Goal: Information Seeking & Learning: Find specific fact

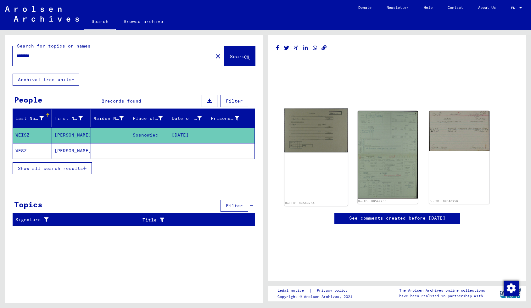
click at [328, 123] on img at bounding box center [315, 130] width 63 height 44
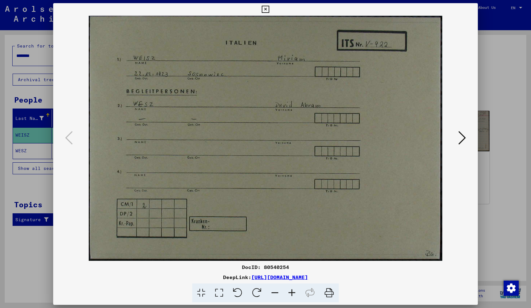
click at [476, 86] on div at bounding box center [265, 138] width 424 height 245
click at [486, 76] on div at bounding box center [265, 154] width 531 height 308
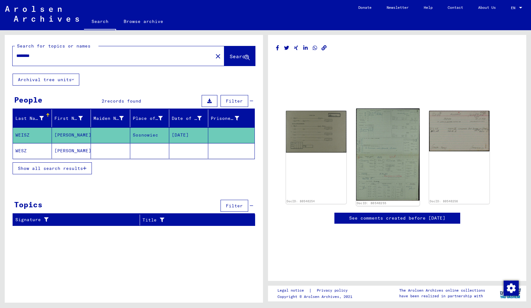
click at [378, 149] on img at bounding box center [387, 154] width 63 height 92
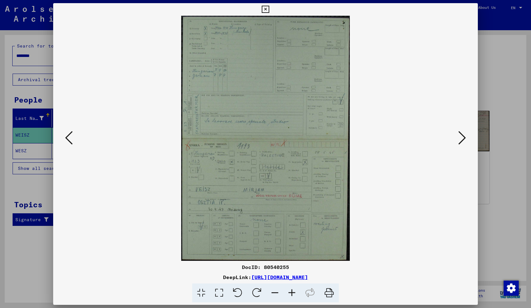
click at [459, 140] on icon at bounding box center [462, 137] width 8 height 15
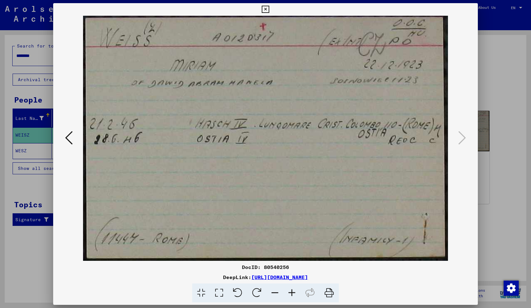
click at [67, 140] on icon at bounding box center [69, 137] width 8 height 15
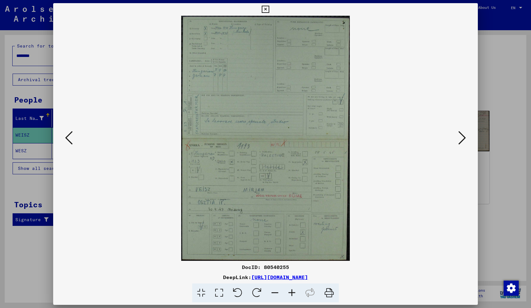
click at [67, 140] on icon at bounding box center [69, 137] width 8 height 15
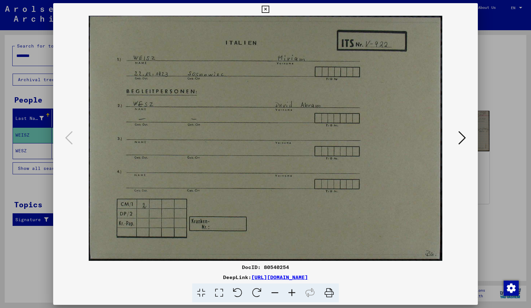
click at [494, 76] on div at bounding box center [265, 154] width 531 height 308
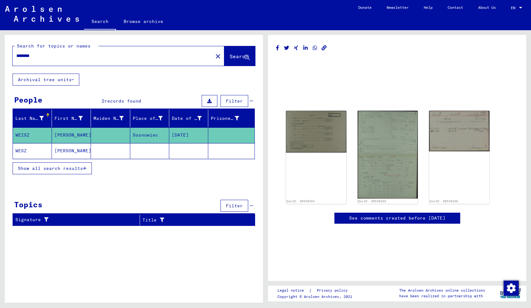
drag, startPoint x: 39, startPoint y: 57, endPoint x: 1, endPoint y: 52, distance: 38.0
click at [1, 52] on div "Search for topics or names ******** close Search Archival tree units People 2 r…" at bounding box center [132, 166] width 265 height 272
type input "**********"
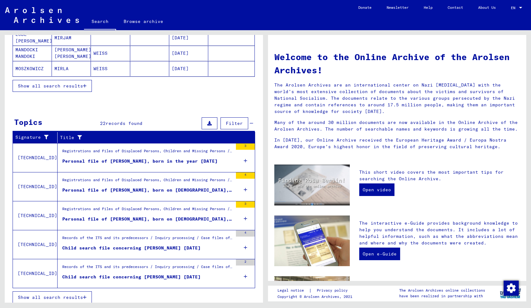
scroll to position [132, 0]
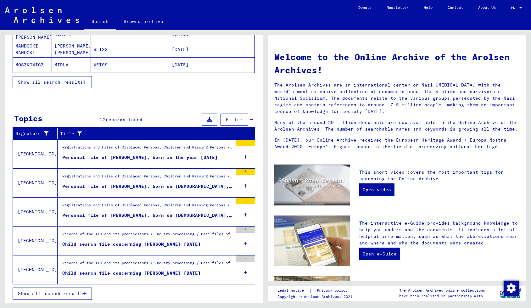
click at [151, 239] on div "Records of the ITS and its predecessors / Inquiry processing / Case files of Ch…" at bounding box center [147, 235] width 170 height 9
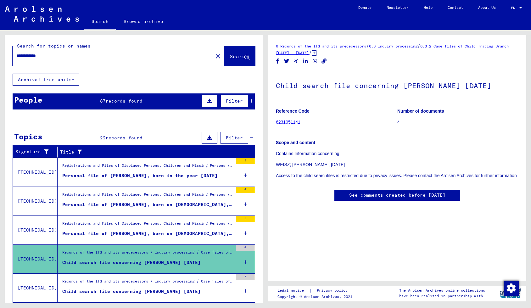
click at [150, 99] on div "People 87 records found Filter" at bounding box center [134, 101] width 242 height 16
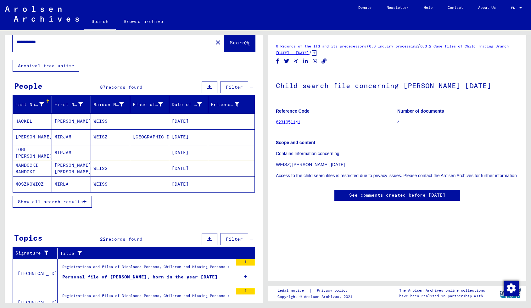
scroll to position [14, 0]
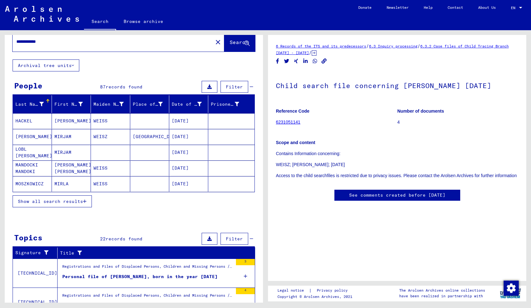
click at [143, 123] on mat-cell at bounding box center [149, 120] width 39 height 15
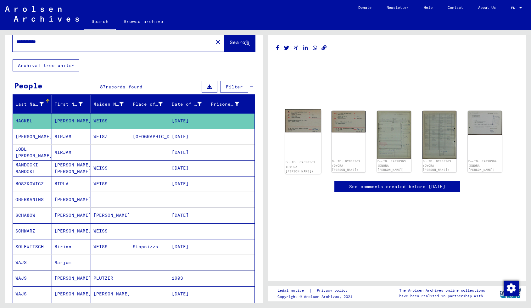
click at [291, 118] on img at bounding box center [303, 120] width 36 height 23
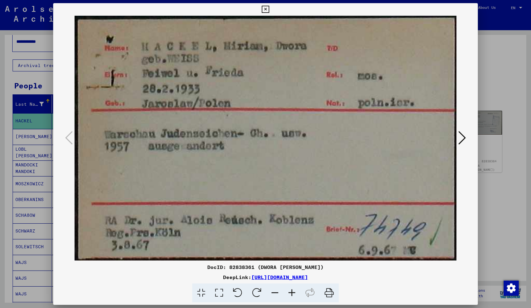
click at [473, 75] on div at bounding box center [265, 138] width 424 height 245
click at [478, 79] on div at bounding box center [265, 154] width 531 height 308
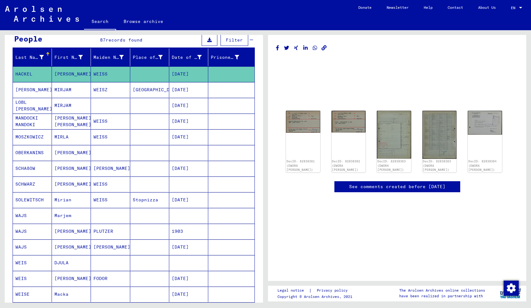
scroll to position [62, 0]
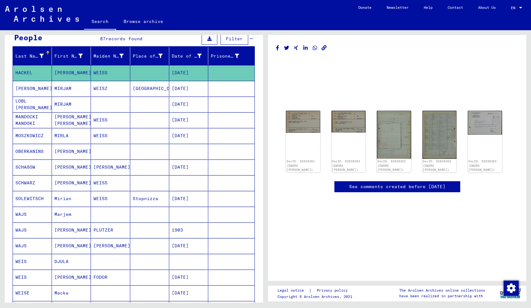
click at [201, 120] on mat-cell "[DATE]" at bounding box center [188, 119] width 39 height 15
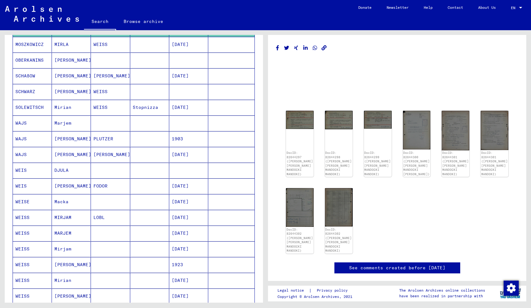
scroll to position [164, 0]
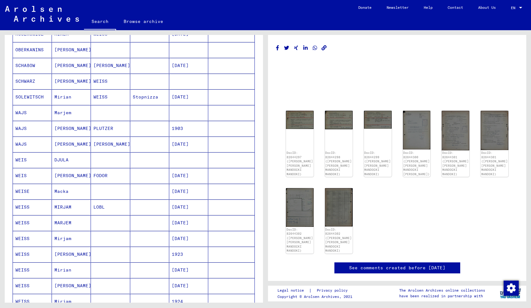
click at [197, 83] on mat-cell at bounding box center [188, 81] width 39 height 15
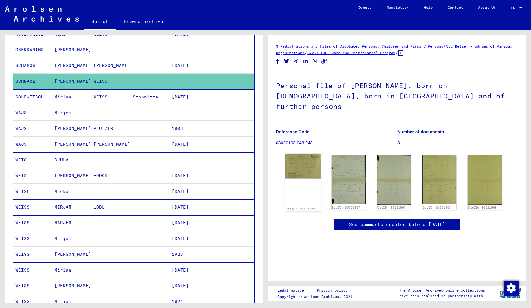
click at [295, 154] on img at bounding box center [303, 166] width 36 height 25
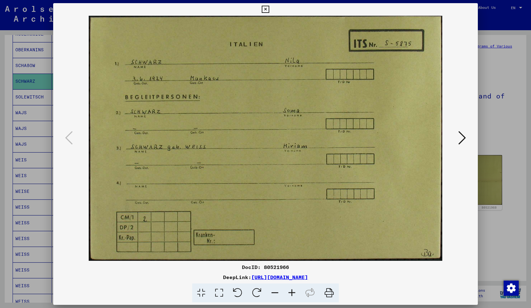
click at [483, 99] on div at bounding box center [265, 154] width 531 height 308
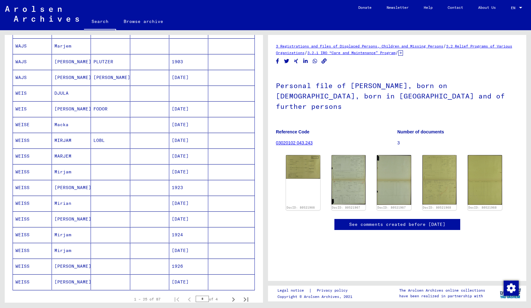
scroll to position [239, 0]
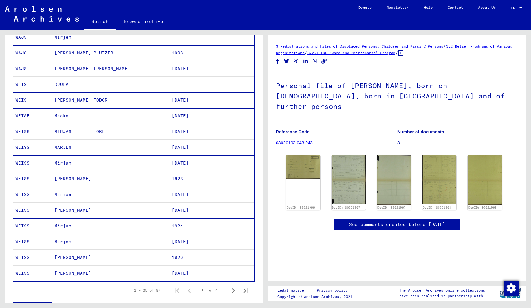
click at [195, 258] on mat-cell "1926" at bounding box center [188, 257] width 39 height 15
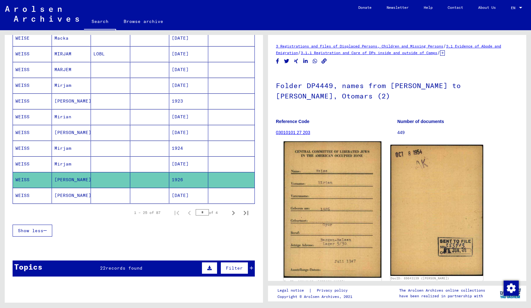
click at [292, 191] on img at bounding box center [331, 209] width 97 height 136
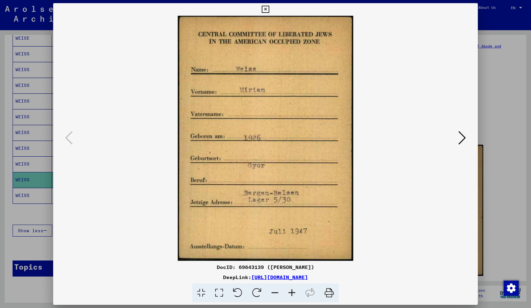
click at [477, 94] on div at bounding box center [265, 138] width 424 height 245
click at [491, 102] on div at bounding box center [265, 154] width 531 height 308
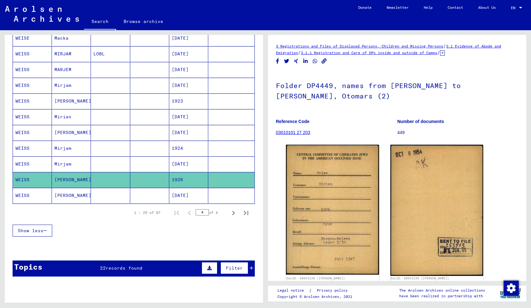
click at [200, 193] on mat-cell "[DATE]" at bounding box center [188, 195] width 39 height 15
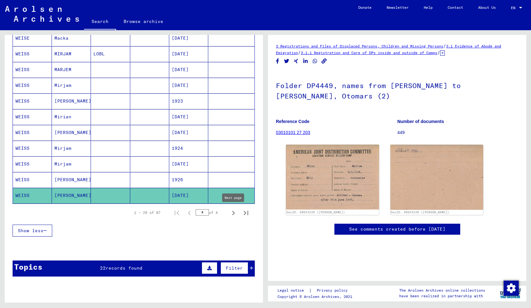
click at [231, 212] on icon "Next page" at bounding box center [233, 212] width 9 height 9
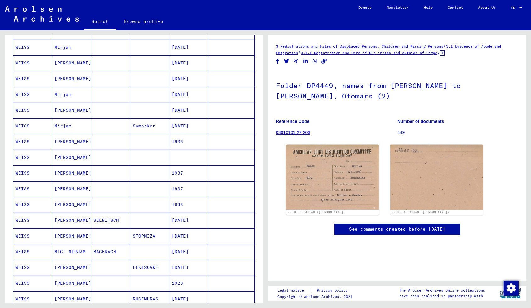
scroll to position [131, 0]
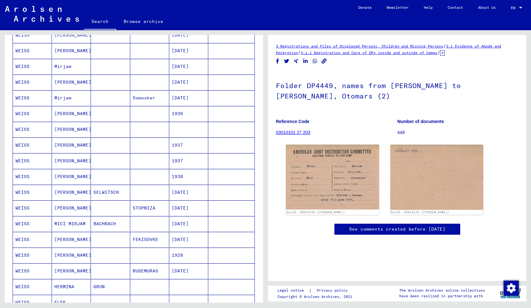
click at [213, 112] on mat-cell at bounding box center [231, 113] width 46 height 15
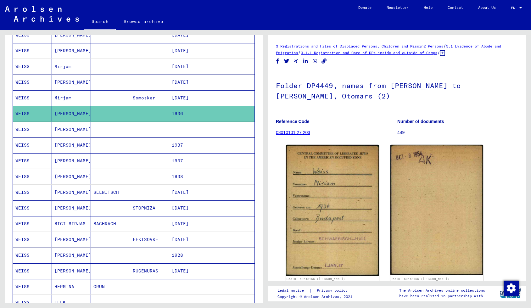
click at [225, 127] on mat-cell at bounding box center [231, 129] width 46 height 15
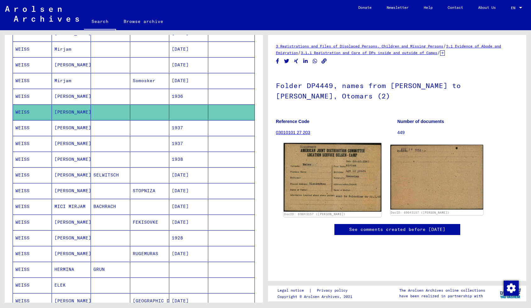
click at [301, 163] on img at bounding box center [331, 177] width 97 height 69
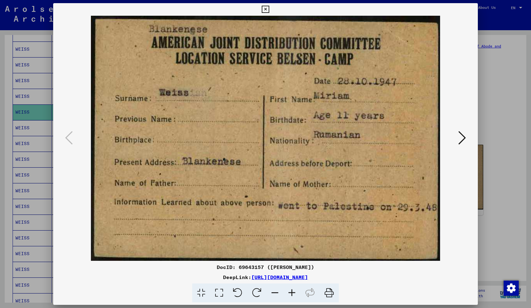
click at [476, 100] on div at bounding box center [265, 138] width 424 height 245
click at [498, 99] on div at bounding box center [265, 154] width 531 height 308
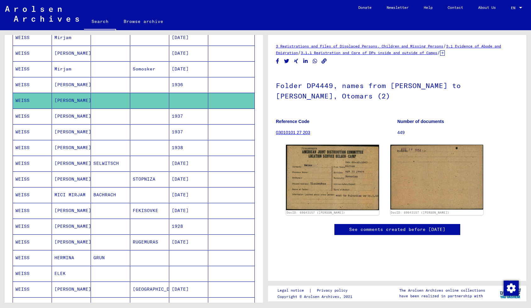
scroll to position [162, 0]
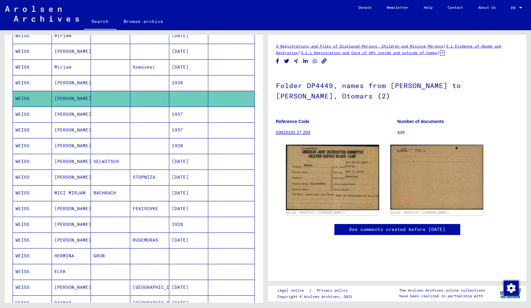
click at [217, 113] on mat-cell at bounding box center [231, 114] width 46 height 15
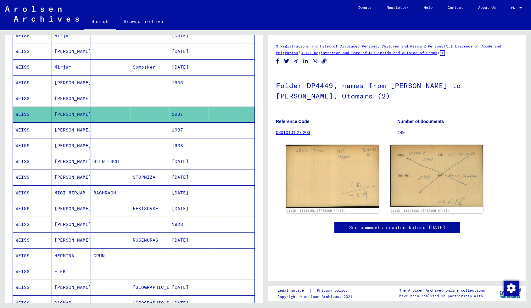
click at [222, 96] on mat-cell at bounding box center [231, 98] width 46 height 15
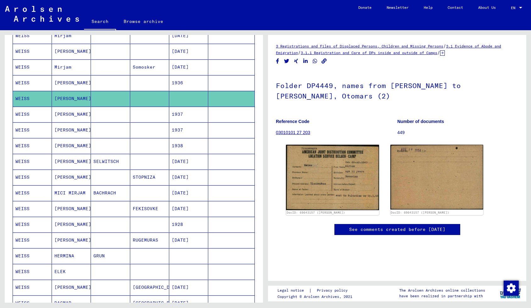
click at [222, 113] on mat-cell at bounding box center [231, 114] width 46 height 15
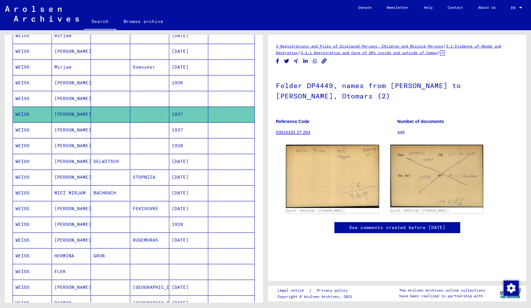
click at [223, 129] on mat-cell at bounding box center [231, 129] width 46 height 15
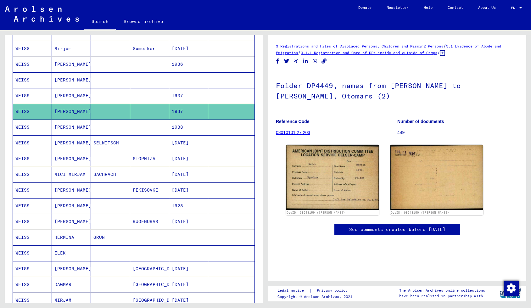
click at [225, 123] on mat-cell at bounding box center [231, 126] width 46 height 15
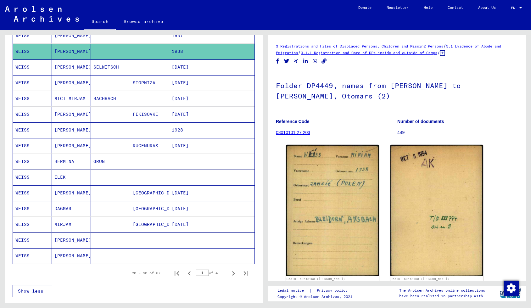
click at [219, 111] on mat-cell at bounding box center [231, 114] width 46 height 15
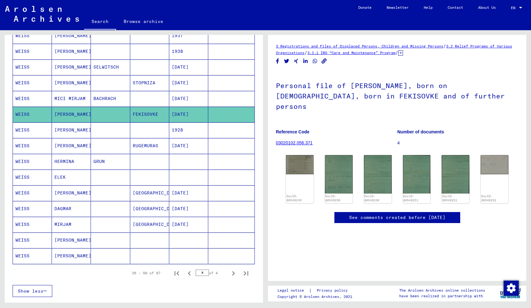
click at [214, 152] on mat-cell at bounding box center [231, 145] width 46 height 15
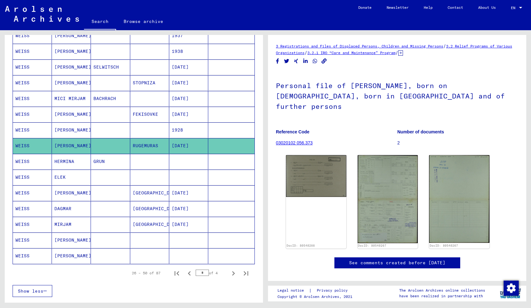
click at [206, 194] on mat-cell "[DATE]" at bounding box center [188, 192] width 39 height 15
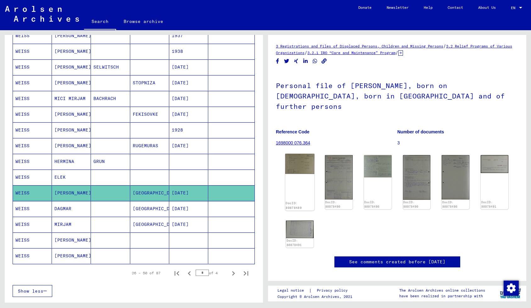
click at [292, 159] on img at bounding box center [299, 164] width 29 height 20
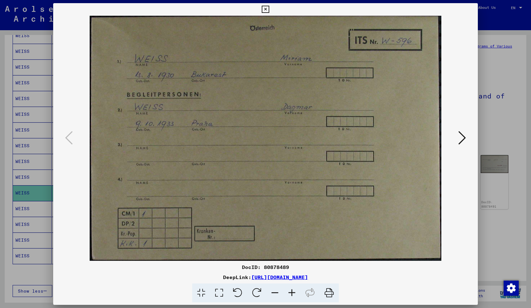
click at [474, 106] on div at bounding box center [265, 138] width 424 height 245
click at [489, 104] on div at bounding box center [265, 154] width 531 height 308
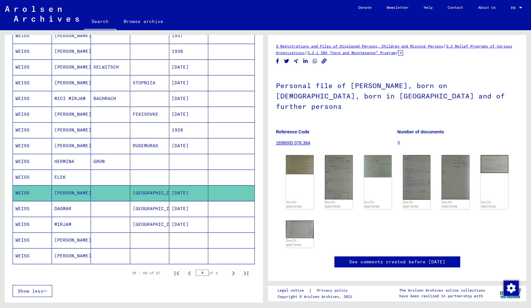
click at [207, 242] on mat-cell at bounding box center [188, 239] width 39 height 15
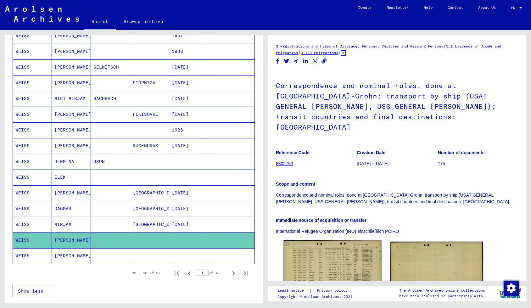
click at [309, 242] on img at bounding box center [331, 270] width 97 height 61
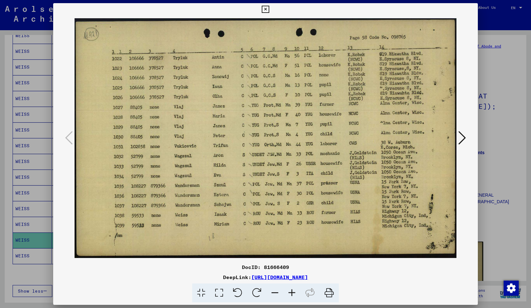
click at [466, 166] on div at bounding box center [265, 138] width 424 height 245
click at [477, 165] on div at bounding box center [265, 154] width 531 height 308
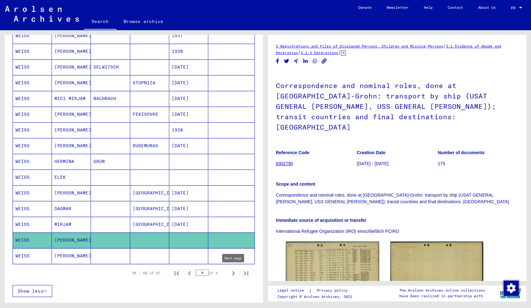
click at [231, 273] on icon "Next page" at bounding box center [233, 273] width 9 height 9
type input "*"
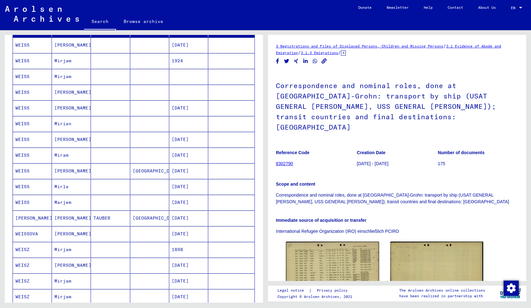
click at [212, 141] on mat-cell at bounding box center [231, 139] width 46 height 15
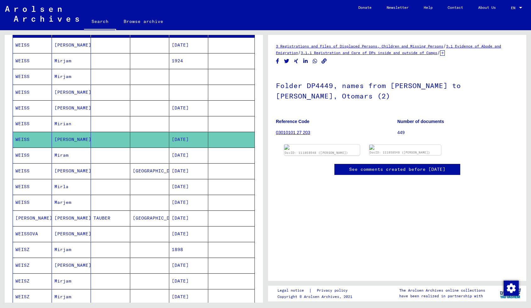
click at [312, 151] on link "DocID: 111858548 ([PERSON_NAME])" at bounding box center [315, 153] width 63 height 4
click at [218, 138] on mat-cell at bounding box center [231, 139] width 46 height 15
click at [224, 120] on mat-cell at bounding box center [231, 123] width 46 height 15
